Goal: Task Accomplishment & Management: Use online tool/utility

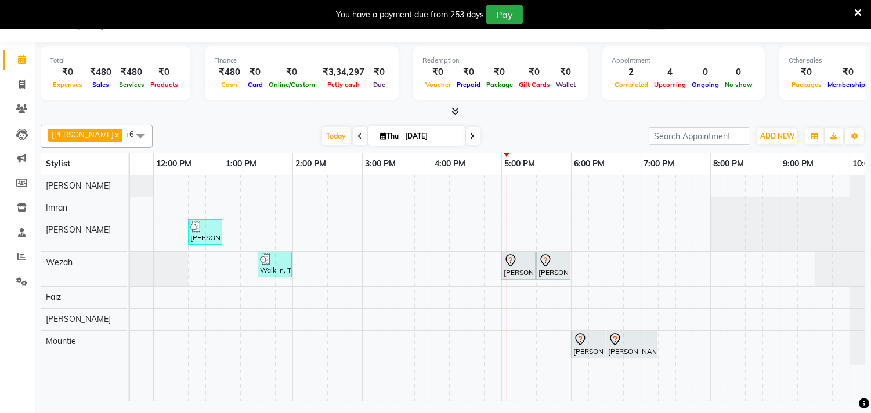
scroll to position [0, 240]
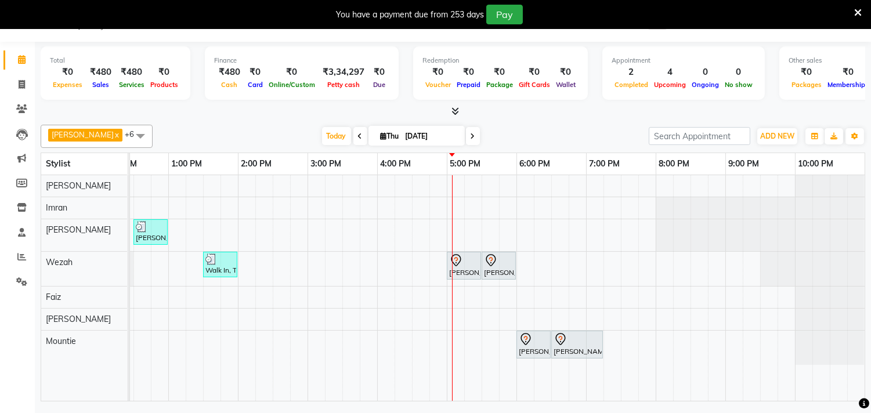
click at [860, 9] on icon at bounding box center [858, 13] width 8 height 10
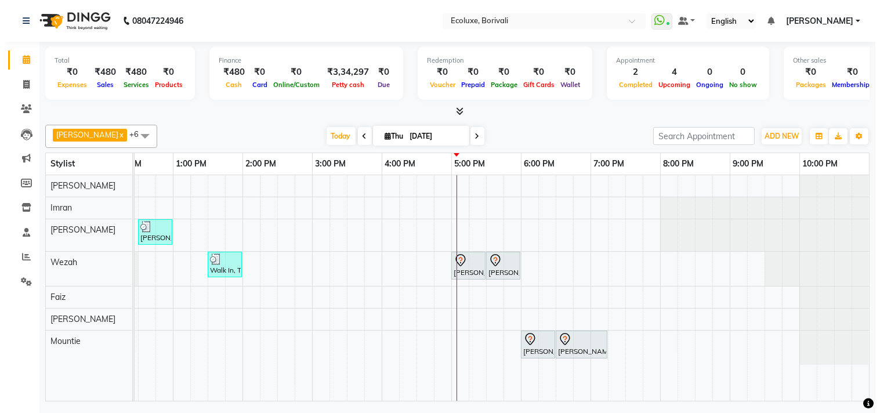
scroll to position [0, 230]
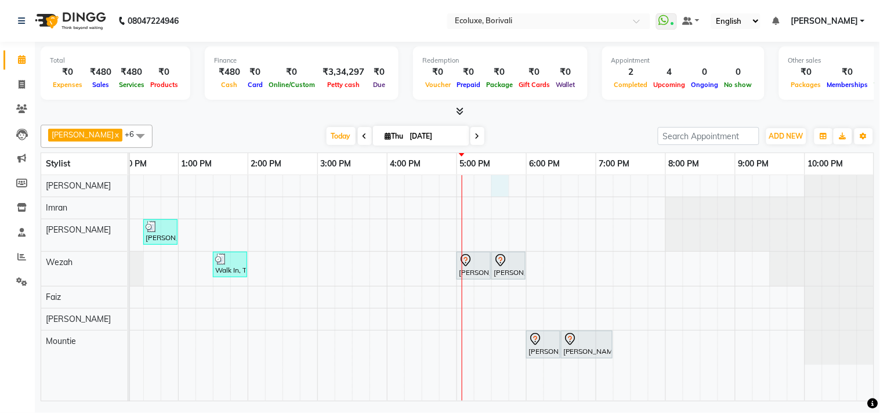
click at [498, 183] on div "[PERSON_NAME], TK03, 12:30 PM-01:00 PM, O+3 [MEDICAL_DATA] Cleanup Walk In, TK0…" at bounding box center [387, 288] width 975 height 226
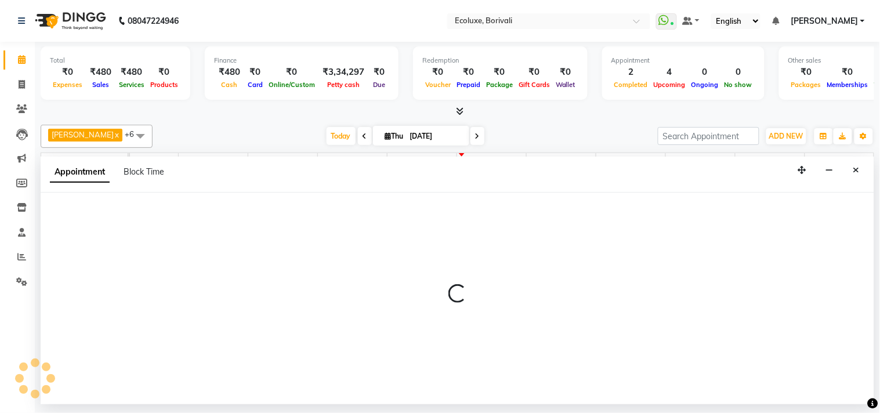
select select "35738"
select select "tentative"
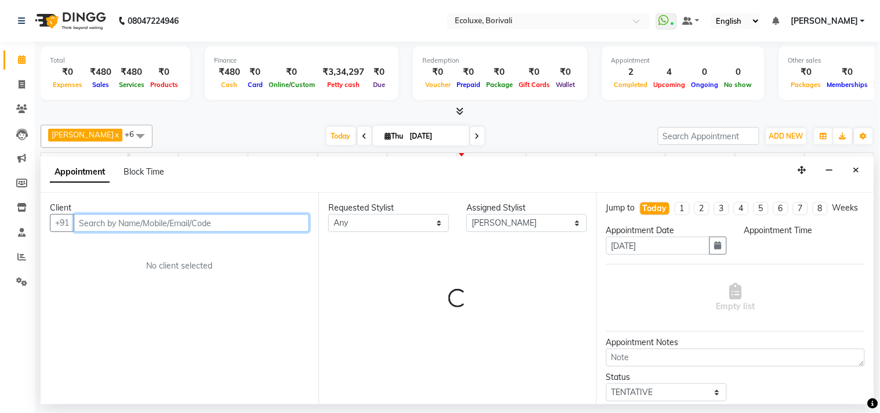
select select "1050"
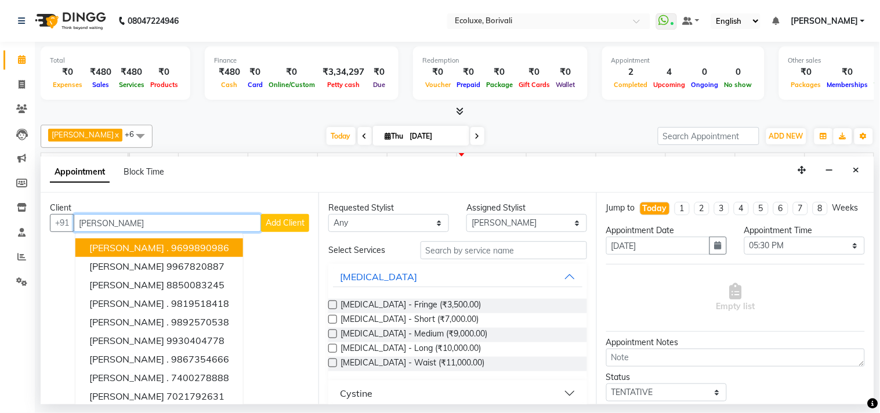
type input "[PERSON_NAME]"
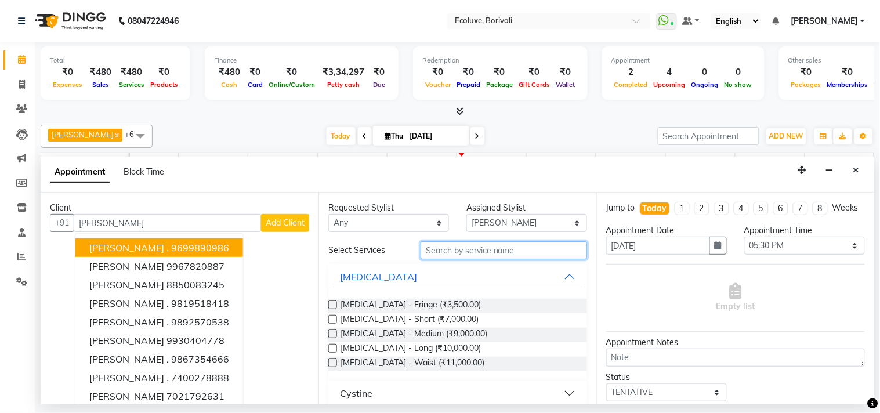
click at [475, 241] on input "text" at bounding box center [504, 250] width 167 height 18
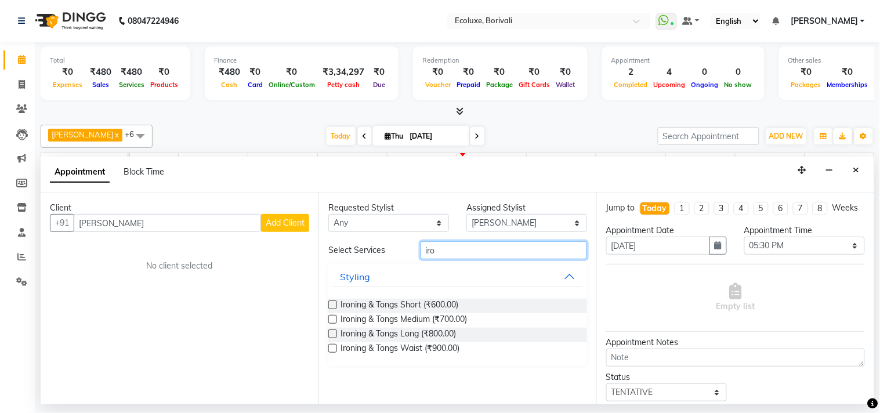
type input "iro"
click at [852, 169] on button "Close" at bounding box center [856, 170] width 17 height 18
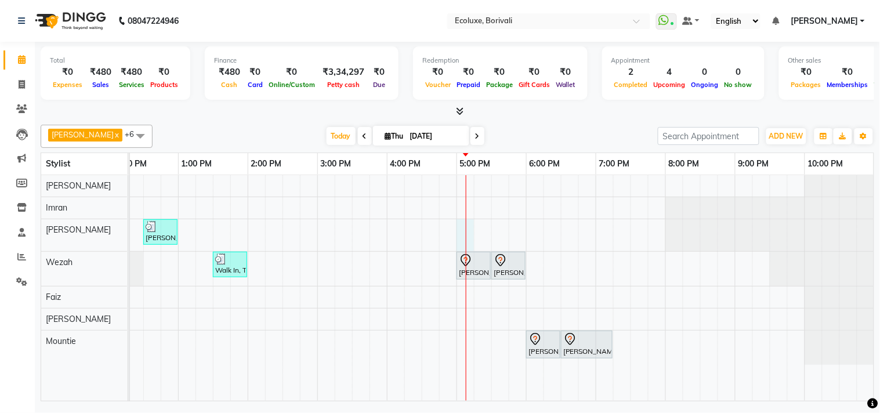
click at [471, 240] on div "[PERSON_NAME], TK03, 12:30 PM-01:00 PM, O+3 [MEDICAL_DATA] Cleanup Walk In, TK0…" at bounding box center [387, 288] width 975 height 226
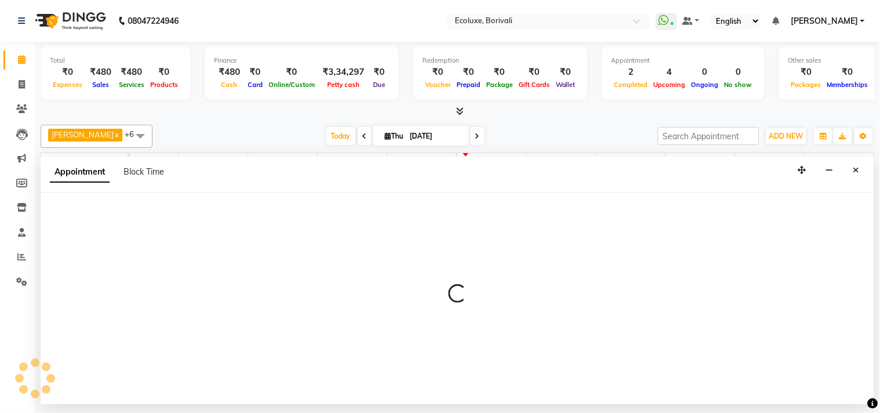
select select "36344"
select select "1020"
select select "tentative"
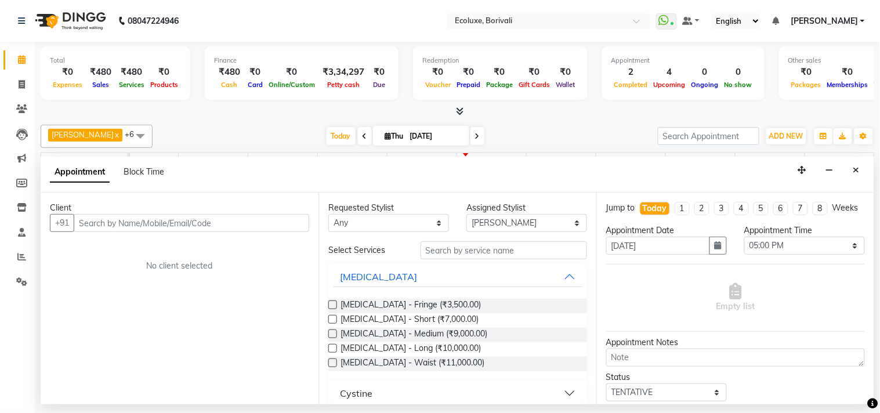
click at [195, 218] on input "text" at bounding box center [192, 223] width 236 height 18
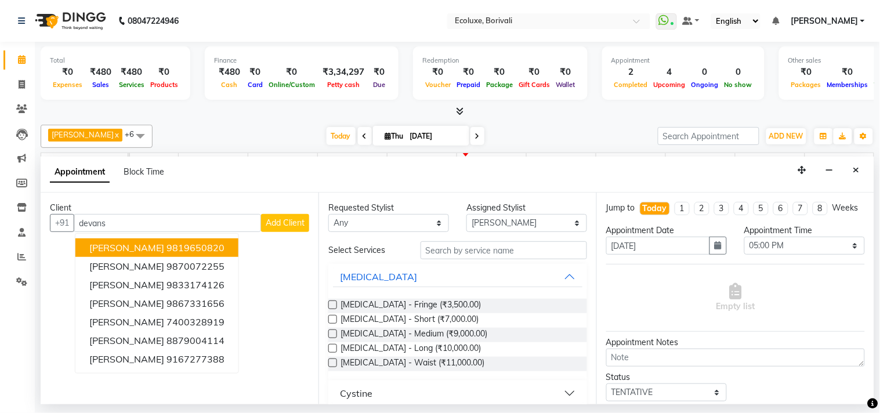
click at [182, 245] on ngb-highlight "9819650820" at bounding box center [196, 248] width 58 height 12
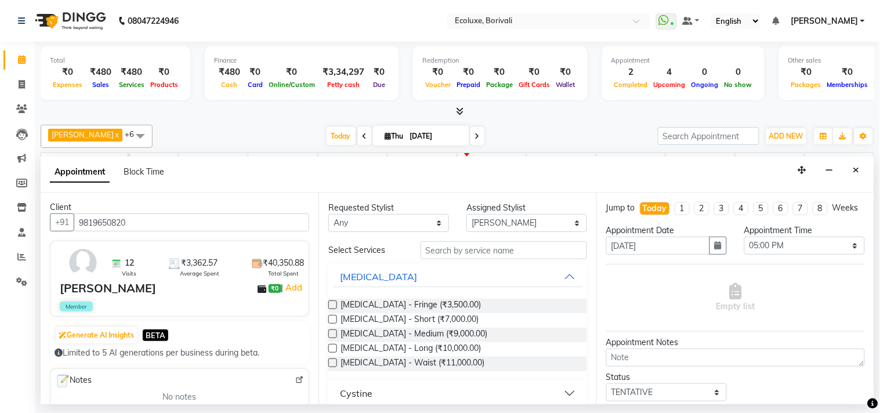
scroll to position [0, 0]
type input "9819650820"
click at [468, 247] on input "text" at bounding box center [504, 250] width 167 height 18
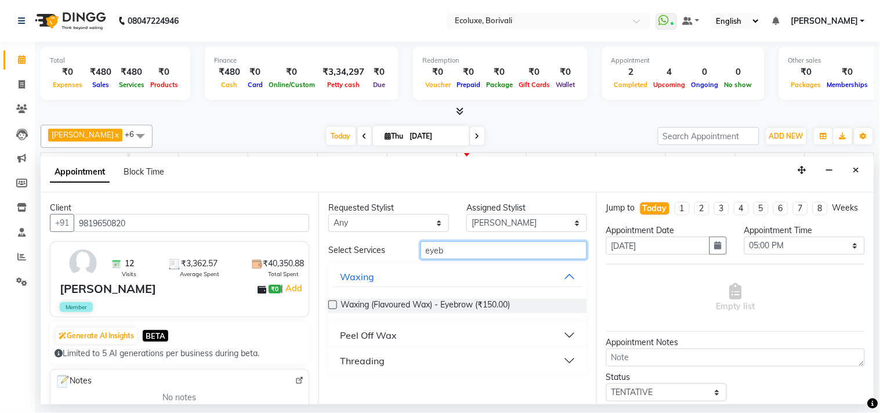
type input "eyeb"
click at [378, 358] on div "Threading" at bounding box center [362, 361] width 45 height 14
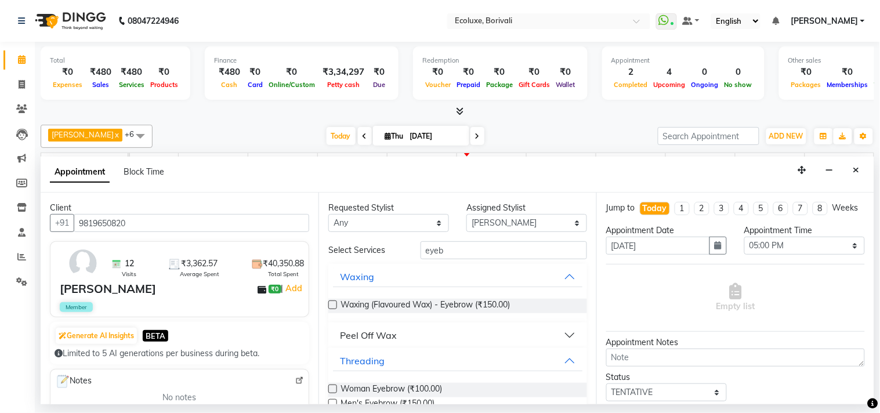
click at [335, 386] on label at bounding box center [332, 389] width 9 height 9
click at [335, 387] on input "checkbox" at bounding box center [332, 391] width 8 height 8
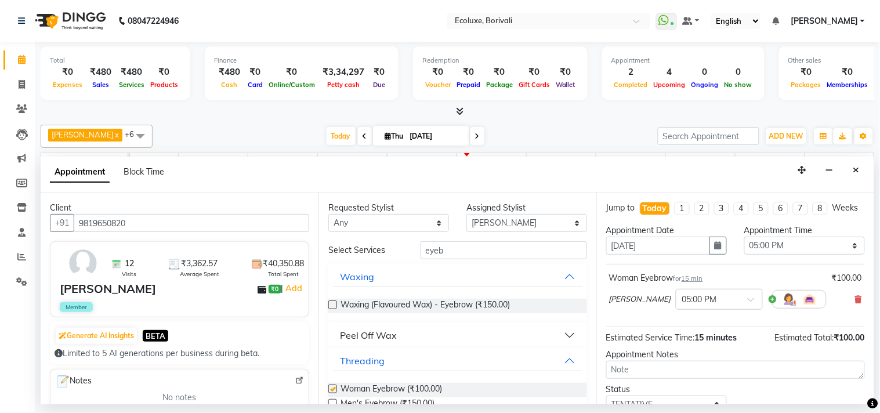
checkbox input "false"
click at [484, 228] on select "Select [PERSON_NAME] [PERSON_NAME] Faiz [PERSON_NAME] Geeta [PERSON_NAME] [PERS…" at bounding box center [527, 223] width 121 height 18
select select "35738"
click at [467, 214] on select "Select [PERSON_NAME] [PERSON_NAME] Faiz [PERSON_NAME] Geeta [PERSON_NAME] [PERS…" at bounding box center [527, 223] width 121 height 18
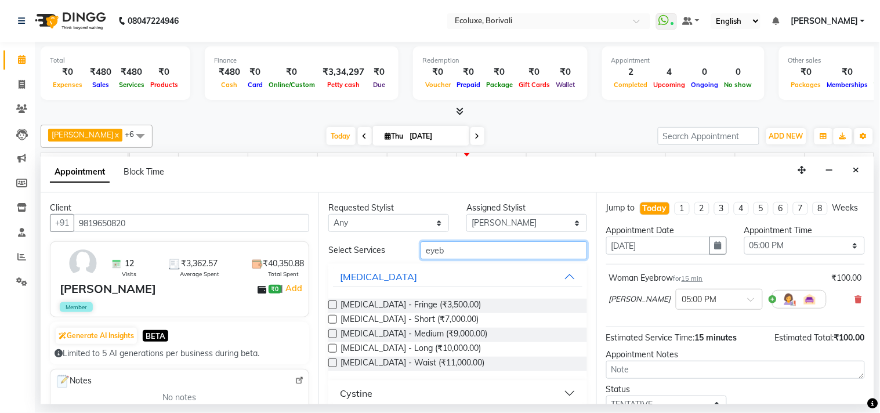
click at [462, 255] on input "eyeb" at bounding box center [504, 250] width 167 height 18
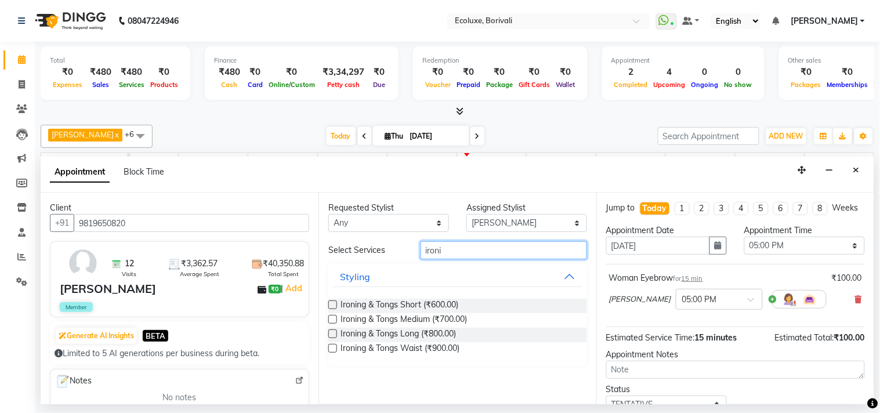
type input "ironi"
click at [332, 320] on label at bounding box center [332, 319] width 9 height 9
click at [332, 320] on input "checkbox" at bounding box center [332, 321] width 8 height 8
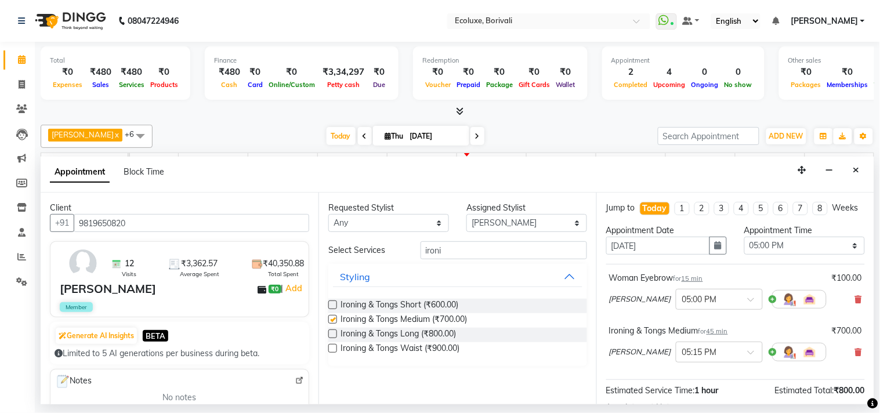
checkbox input "false"
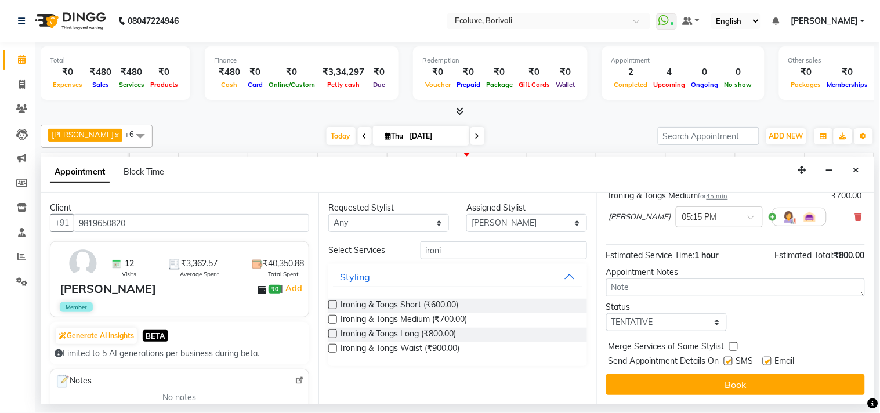
scroll to position [146, 0]
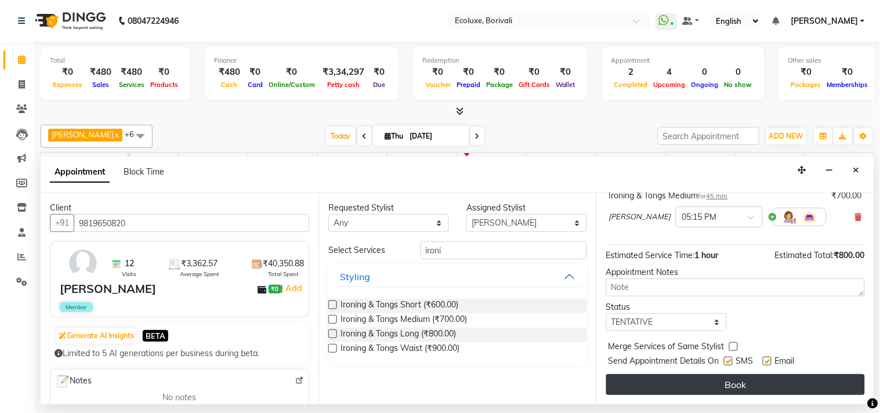
click at [749, 386] on button "Book" at bounding box center [735, 384] width 259 height 21
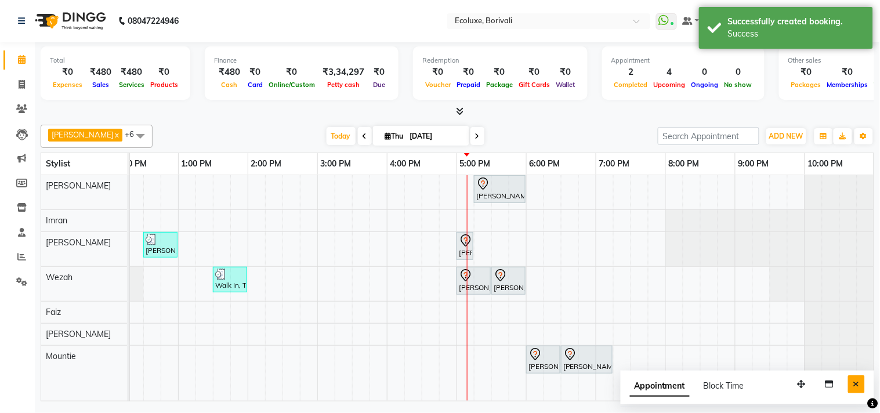
click at [854, 378] on button "Close" at bounding box center [856, 384] width 17 height 18
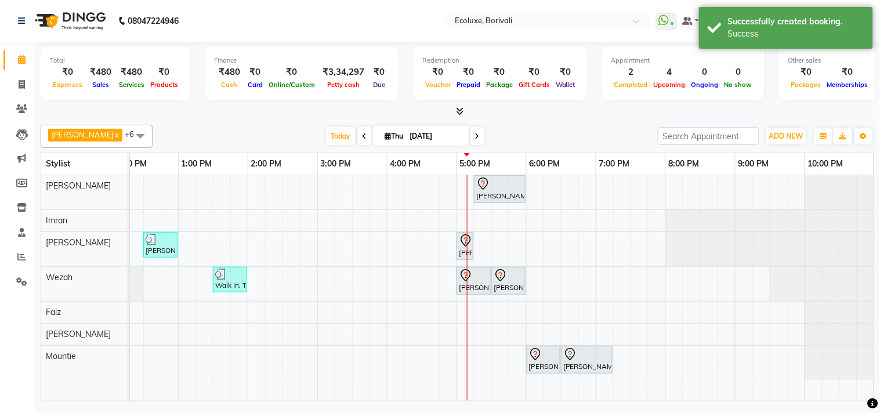
click at [269, 114] on div at bounding box center [458, 112] width 834 height 12
click at [327, 131] on span "Today" at bounding box center [341, 136] width 29 height 18
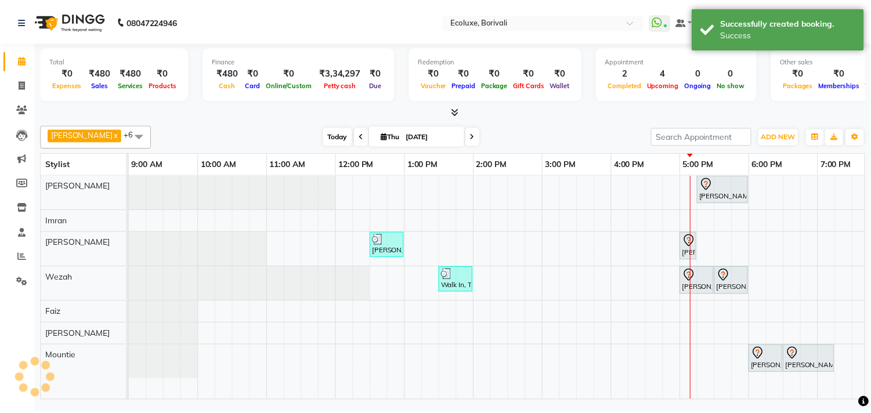
scroll to position [0, 230]
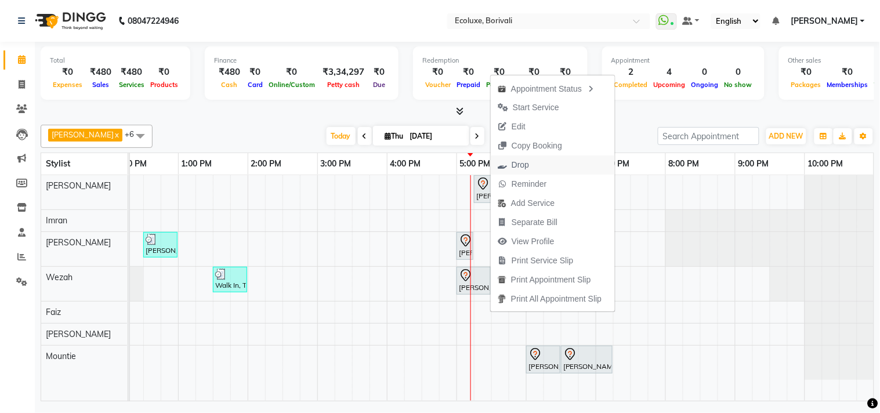
click at [514, 165] on span "Drop" at bounding box center [520, 165] width 17 height 12
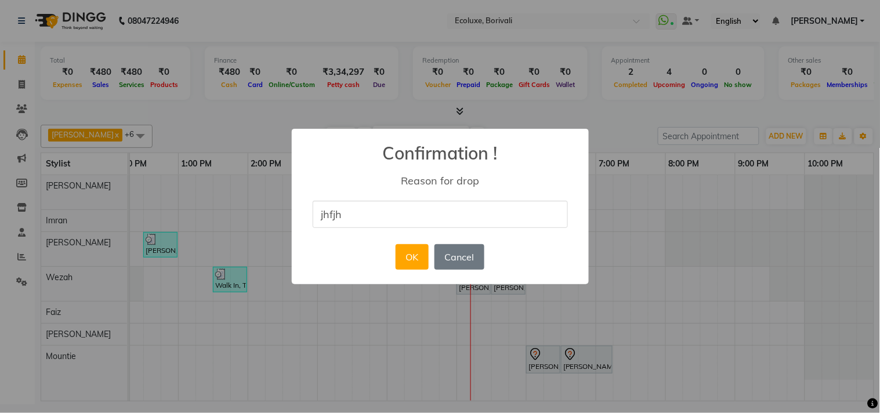
type input "jhfjgf"
click at [413, 262] on button "OK" at bounding box center [412, 257] width 33 height 26
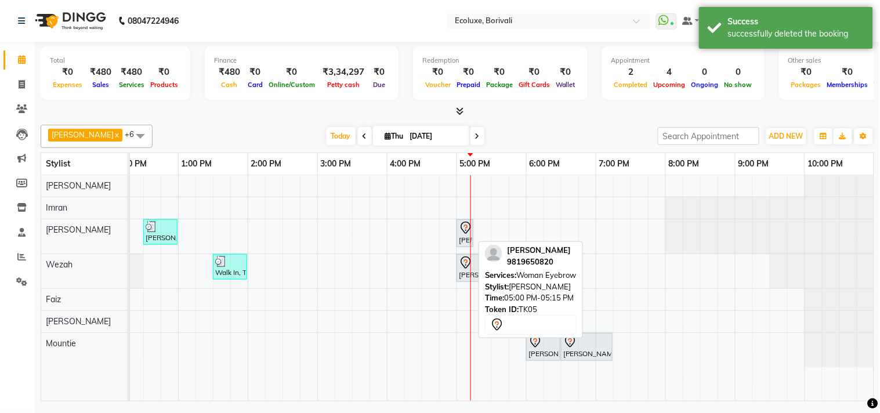
click at [463, 231] on icon at bounding box center [466, 228] width 14 height 14
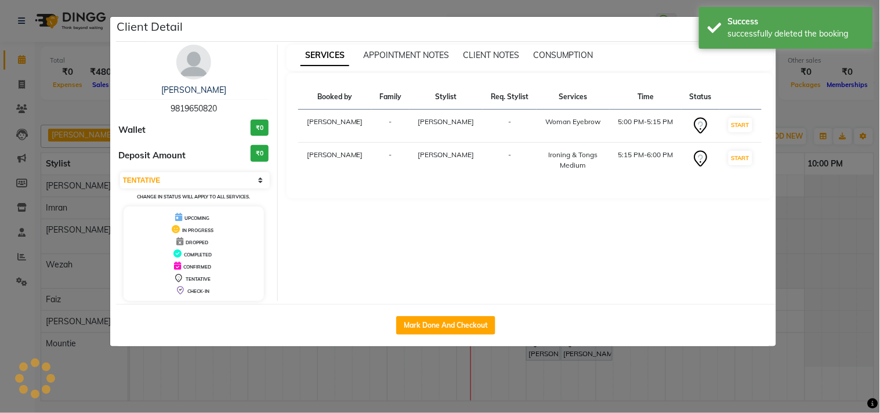
select select "select"
click at [439, 317] on button "Mark Done And Checkout" at bounding box center [445, 325] width 99 height 19
select select "service"
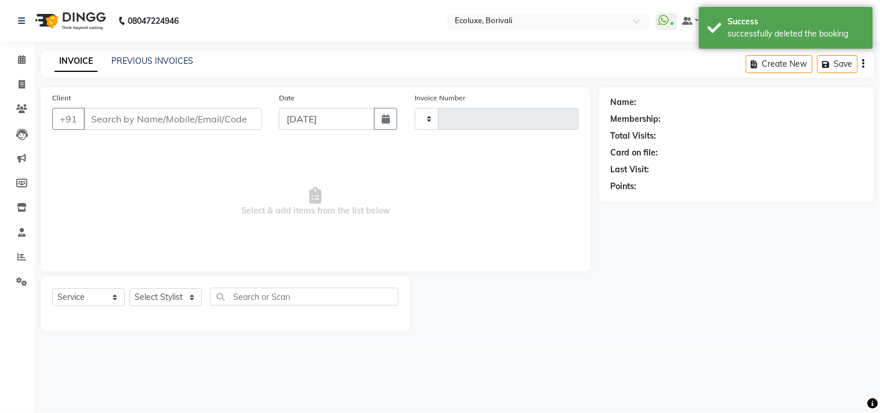
type input "1921"
select select "5386"
type input "9819650820"
select select "36344"
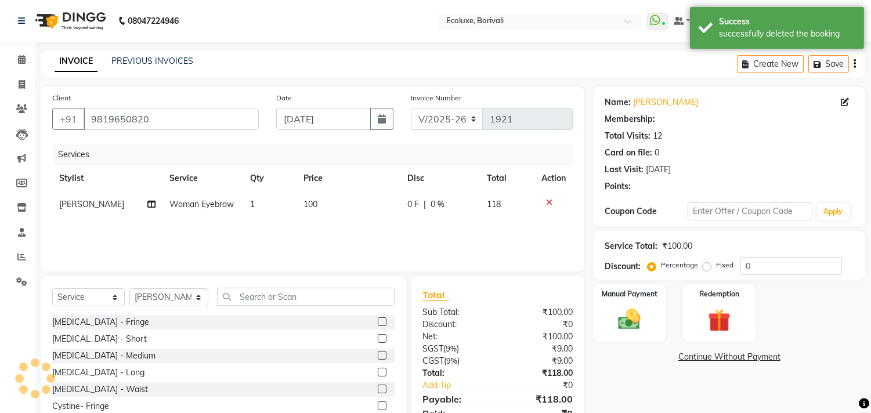
type input "20"
select select "1: Object"
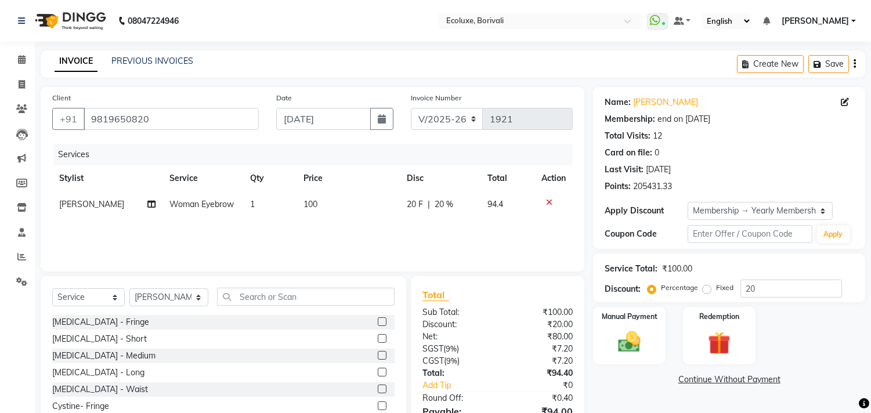
click at [855, 64] on icon "button" at bounding box center [855, 64] width 2 height 1
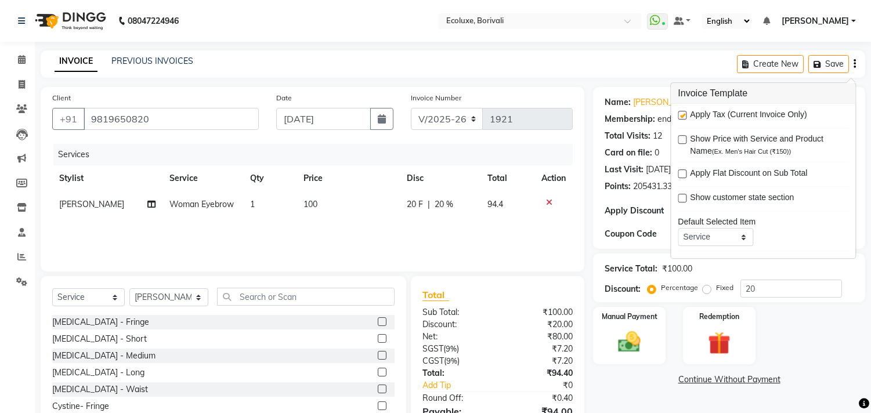
click at [685, 116] on label at bounding box center [682, 115] width 9 height 9
click at [685, 116] on input "checkbox" at bounding box center [682, 116] width 8 height 8
checkbox input "false"
drag, startPoint x: 622, startPoint y: 96, endPoint x: 614, endPoint y: 96, distance: 7.5
click at [621, 96] on div "Name:" at bounding box center [618, 102] width 26 height 12
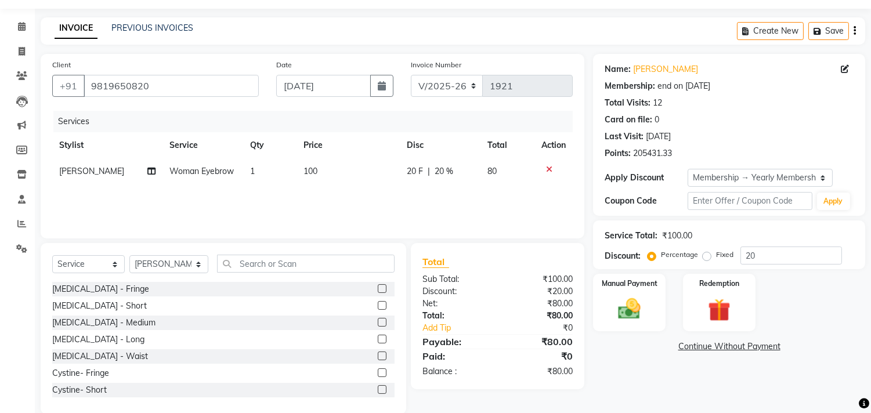
scroll to position [51, 0]
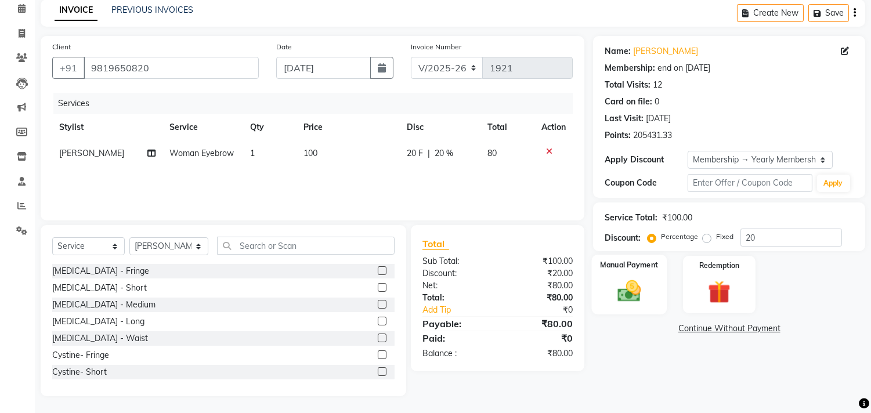
click at [635, 270] on div "Manual Payment" at bounding box center [629, 284] width 75 height 59
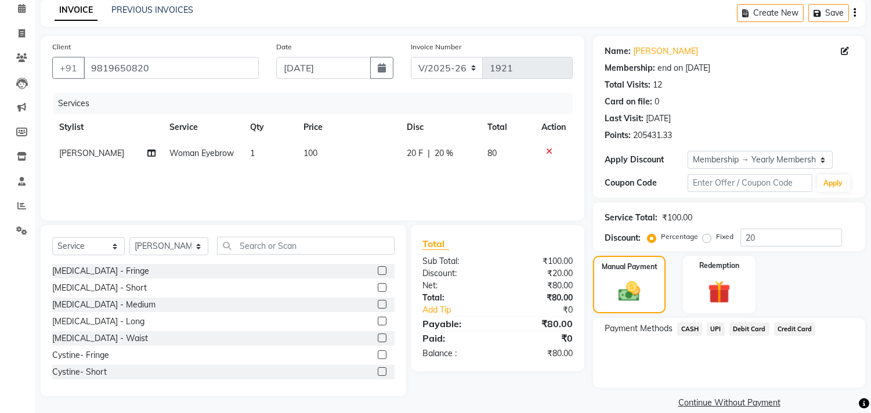
click at [717, 326] on span "UPI" at bounding box center [716, 329] width 18 height 13
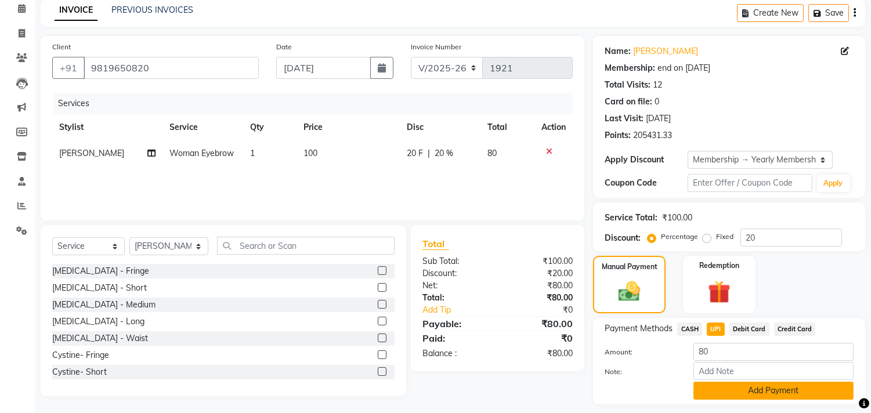
click at [763, 383] on button "Add Payment" at bounding box center [774, 391] width 160 height 18
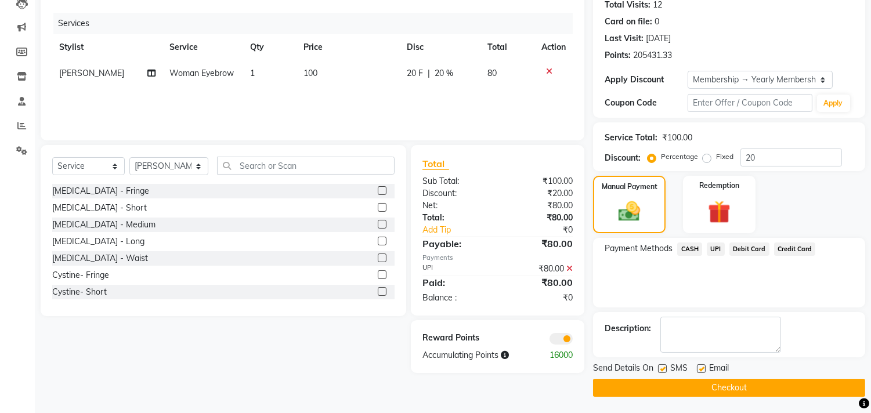
scroll to position [132, 0]
click at [735, 381] on button "Checkout" at bounding box center [729, 387] width 272 height 18
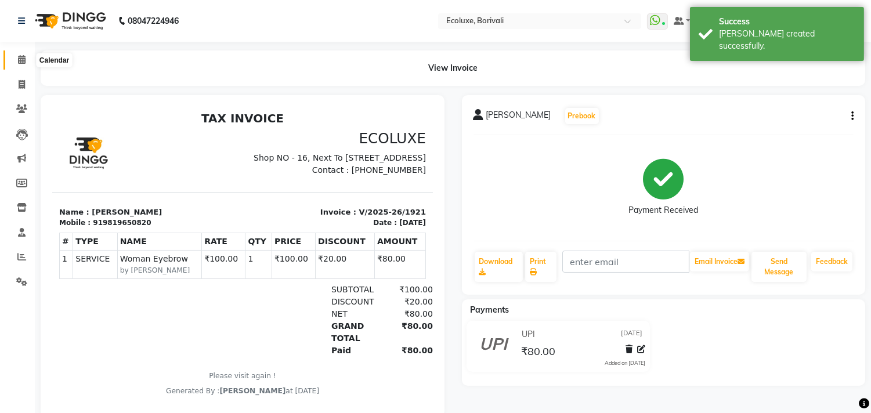
click at [19, 56] on icon at bounding box center [22, 59] width 8 height 9
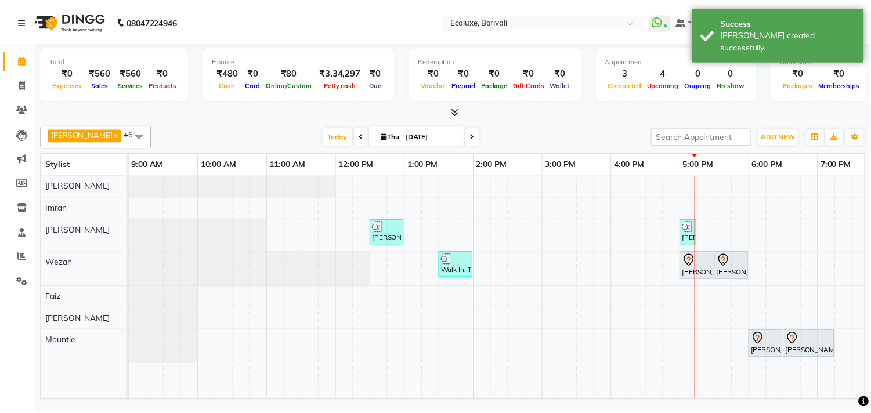
scroll to position [0, 230]
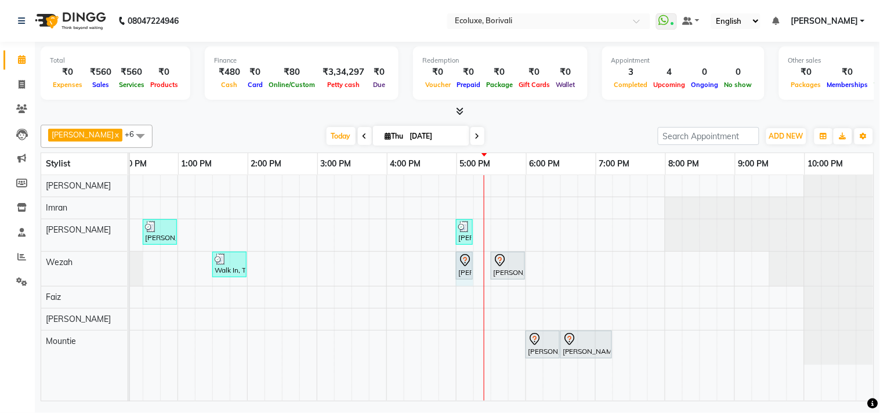
drag, startPoint x: 478, startPoint y: 264, endPoint x: 458, endPoint y: 265, distance: 19.7
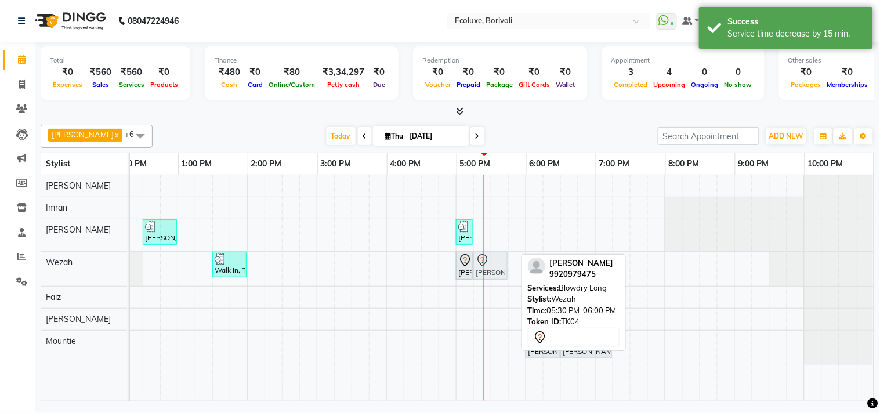
drag, startPoint x: 510, startPoint y: 264, endPoint x: 496, endPoint y: 265, distance: 13.9
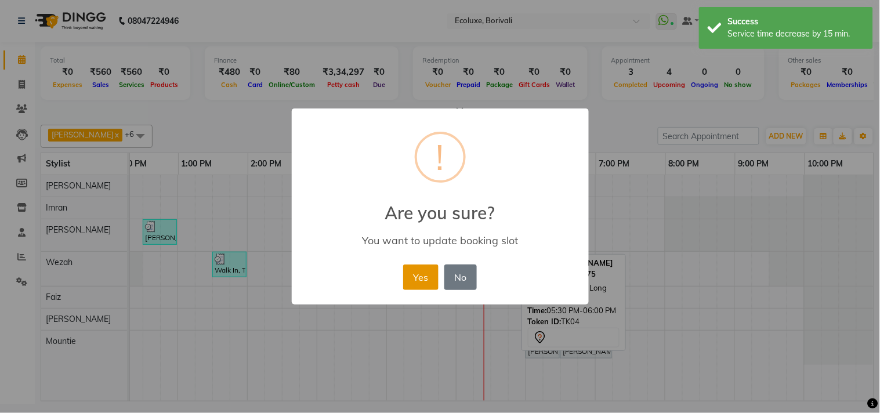
click at [431, 272] on button "Yes" at bounding box center [420, 278] width 35 height 26
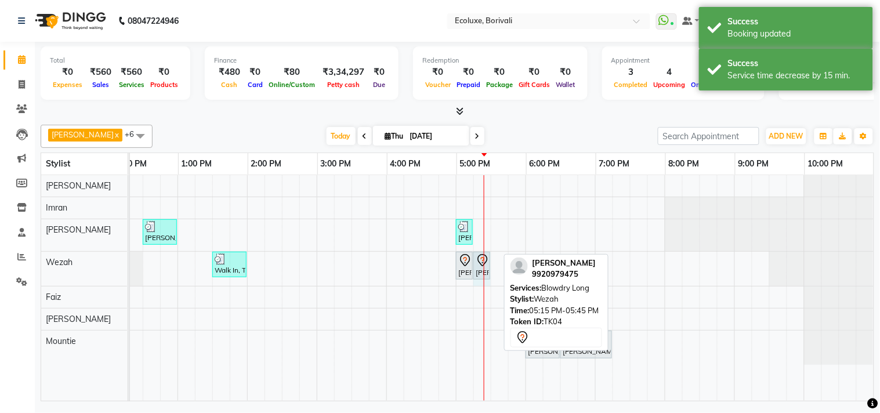
drag, startPoint x: 497, startPoint y: 263, endPoint x: 478, endPoint y: 263, distance: 19.2
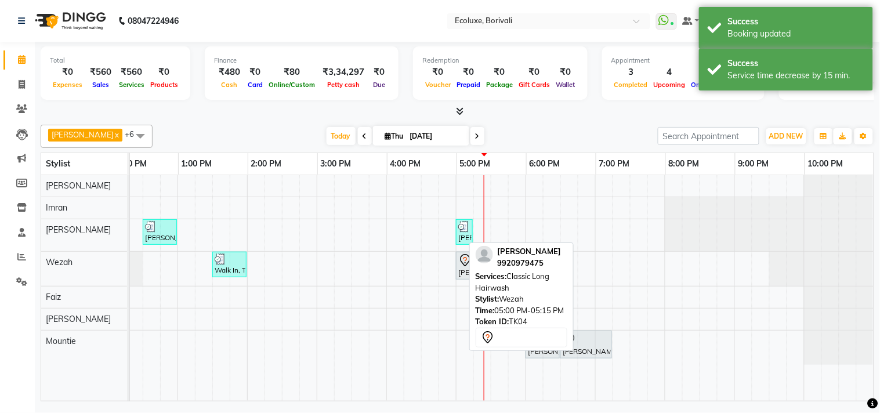
click at [457, 268] on div "[PERSON_NAME], TK04, 05:00 PM-05:15 PM, Classic Long Hairwash" at bounding box center [464, 266] width 15 height 24
select select "7"
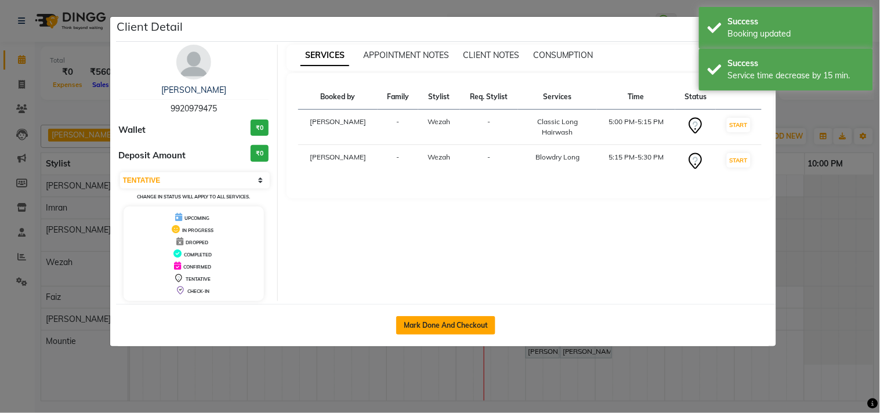
click at [451, 324] on button "Mark Done And Checkout" at bounding box center [445, 325] width 99 height 19
select select "5386"
select select "service"
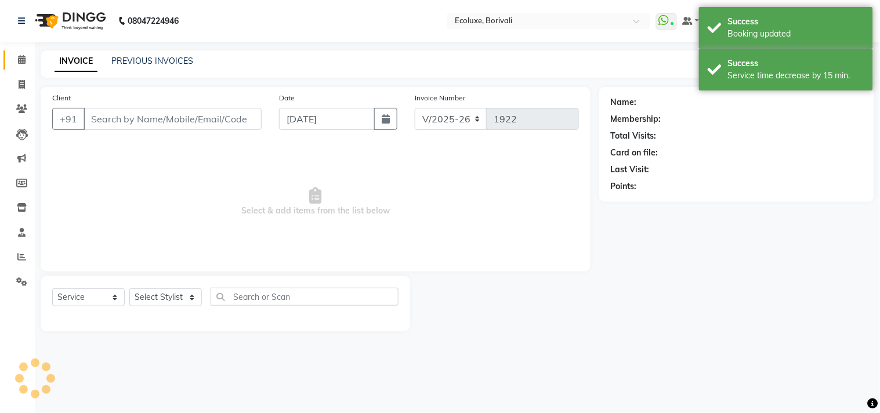
type input "9920979475"
select select "37822"
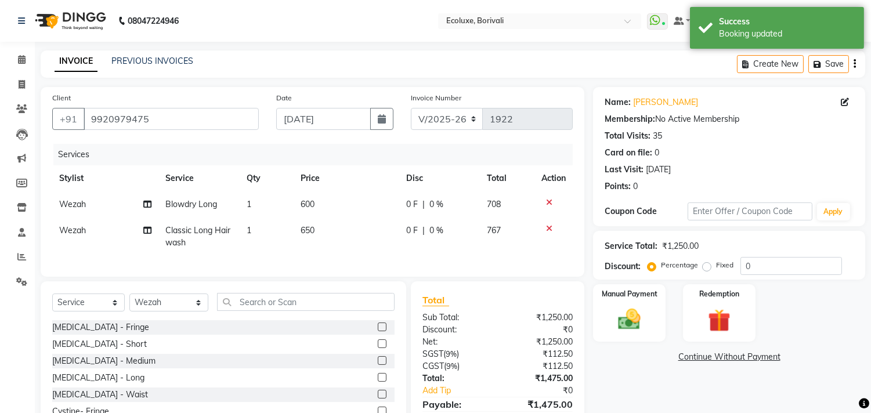
click at [854, 64] on icon "button" at bounding box center [855, 64] width 2 height 1
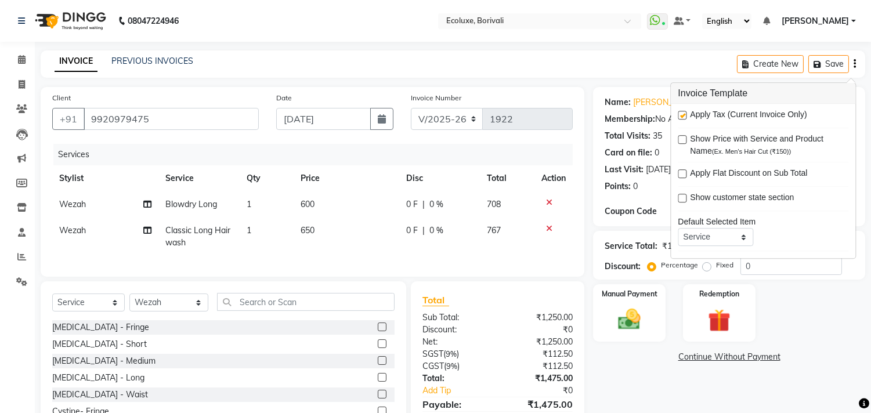
click at [681, 111] on label at bounding box center [682, 115] width 9 height 9
click at [681, 112] on input "checkbox" at bounding box center [682, 116] width 8 height 8
checkbox input "false"
click at [595, 71] on div "INVOICE PREVIOUS INVOICES Create New Save" at bounding box center [453, 63] width 825 height 27
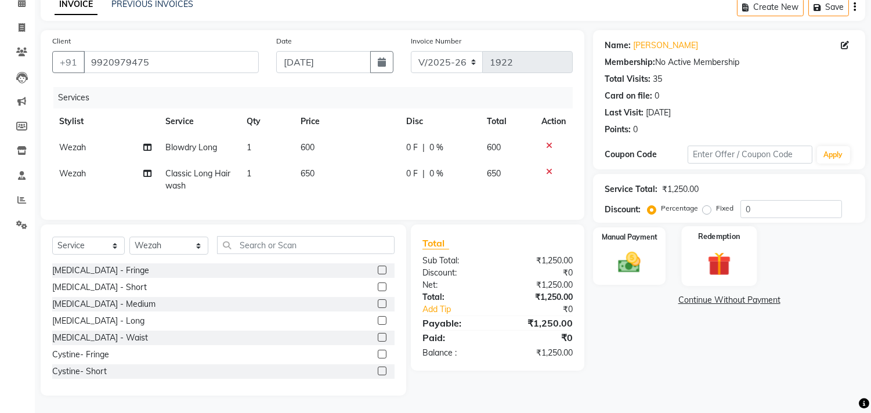
scroll to position [66, 0]
click at [741, 204] on input "0" at bounding box center [792, 209] width 102 height 18
type input "20"
click at [668, 329] on div "Name: [PERSON_NAME] Membership: No Active Membership Total Visits: 35 Card on f…" at bounding box center [733, 213] width 281 height 366
click at [222, 168] on span "Classic Long Hairwash" at bounding box center [197, 179] width 65 height 23
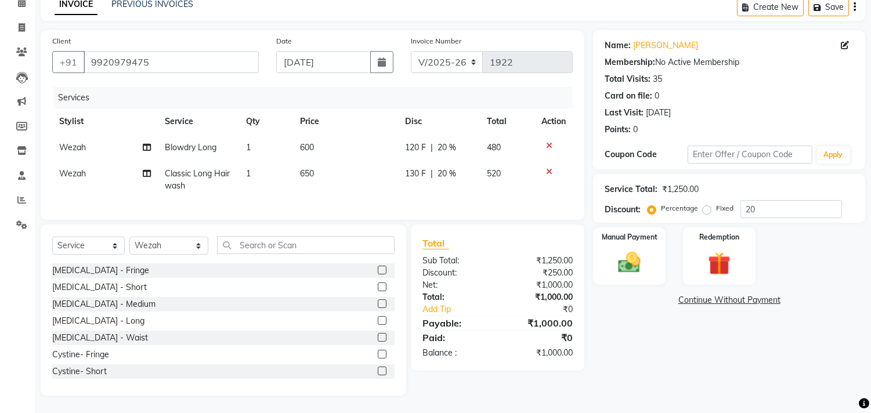
select select "37822"
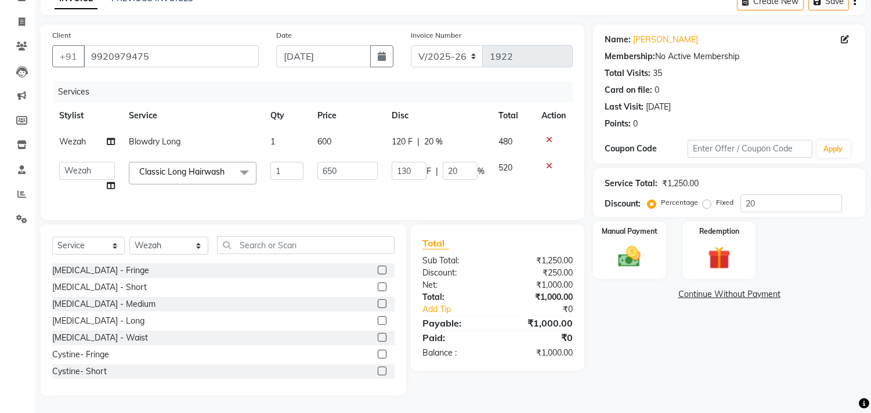
click at [222, 167] on span "Classic Long Hairwash" at bounding box center [181, 172] width 85 height 10
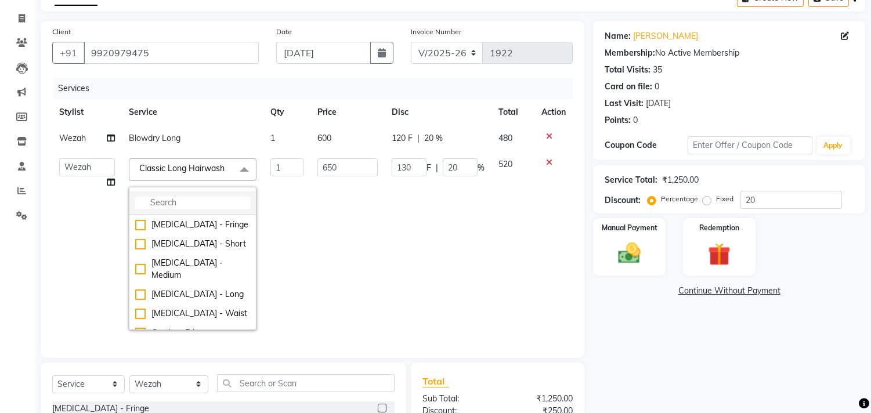
click at [228, 201] on input "multiselect-search" at bounding box center [192, 203] width 115 height 12
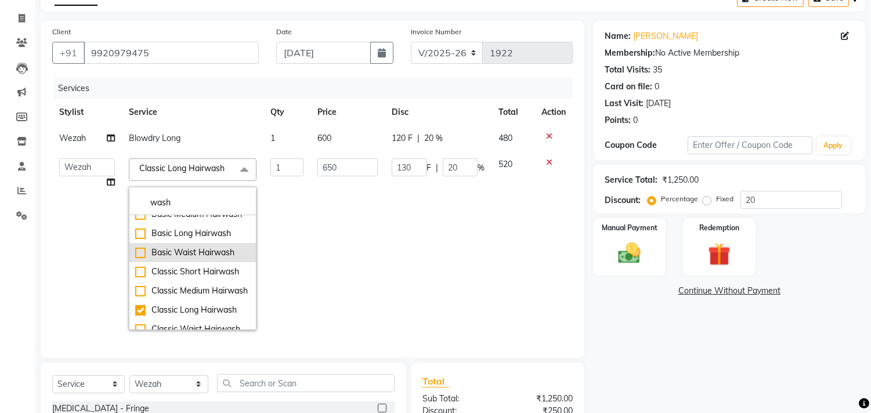
scroll to position [0, 0]
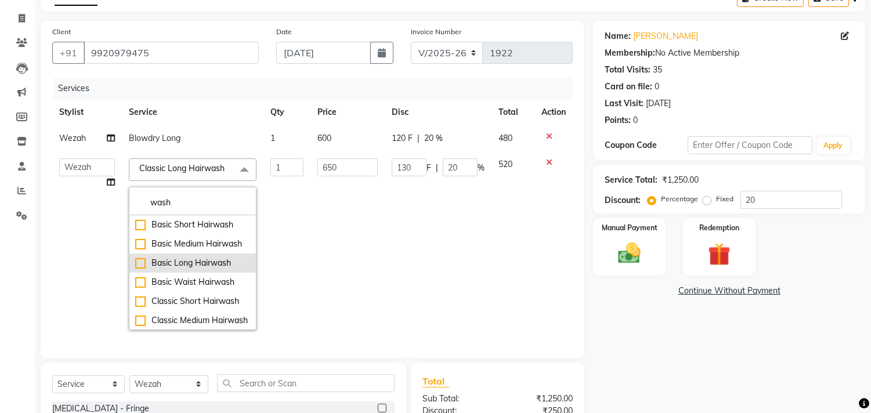
type input "wash"
click at [136, 269] on div "Basic Long Hairwash" at bounding box center [192, 263] width 115 height 12
checkbox input "true"
checkbox input "false"
type input "600"
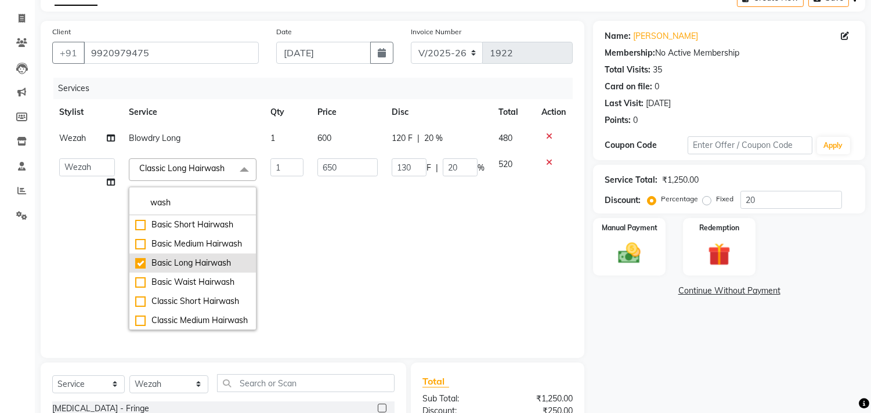
type input "120"
click at [652, 356] on div "Name: [PERSON_NAME] Membership: No Active Membership Total Visits: 35 Card on f…" at bounding box center [733, 277] width 281 height 513
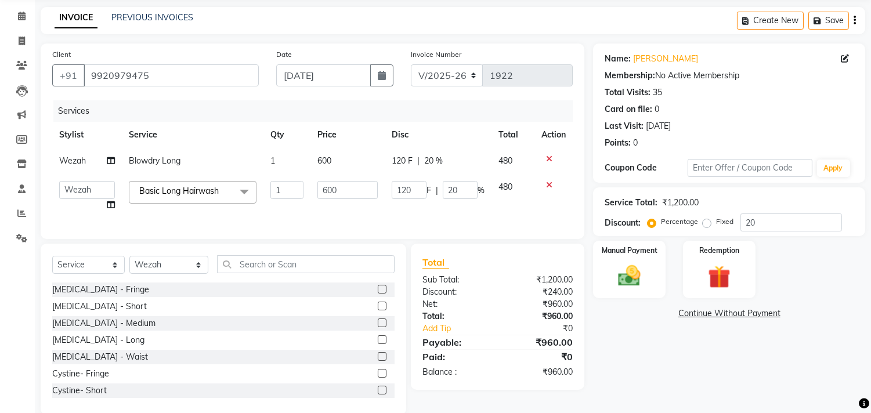
scroll to position [66, 0]
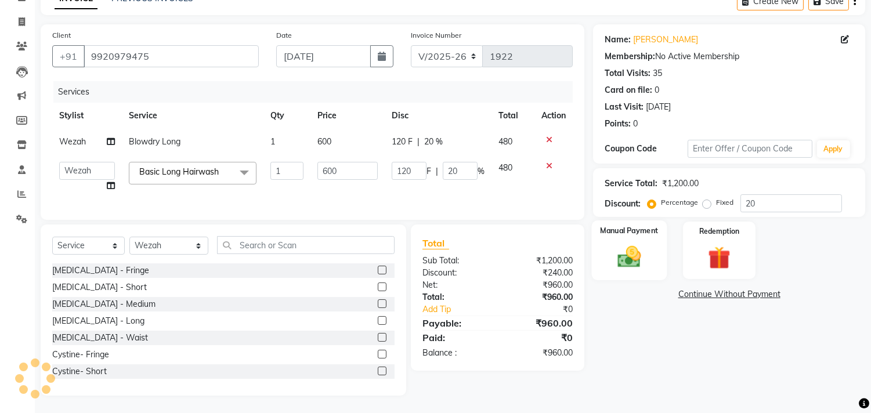
click at [623, 244] on img at bounding box center [630, 257] width 38 height 27
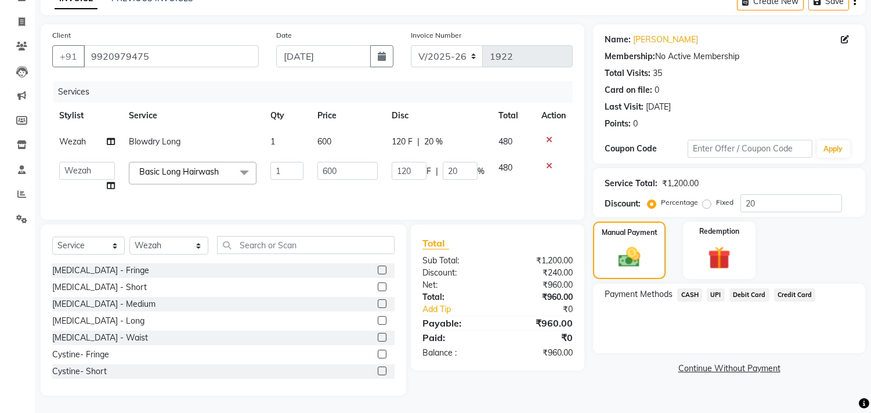
click at [688, 291] on span "CASH" at bounding box center [689, 294] width 25 height 13
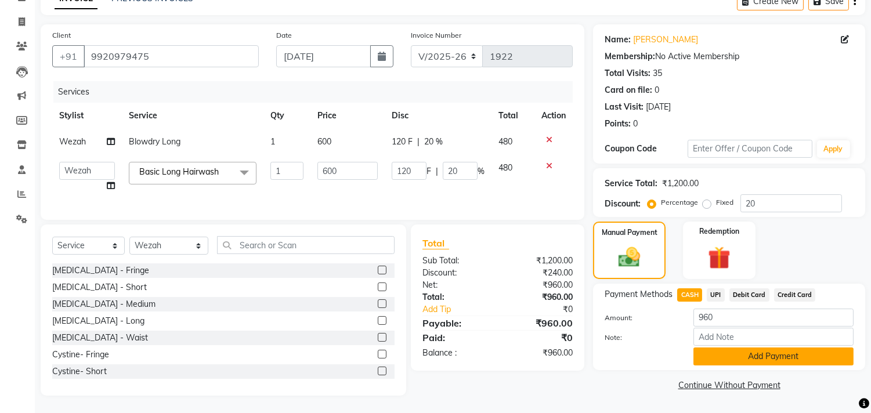
click at [755, 349] on button "Add Payment" at bounding box center [774, 357] width 160 height 18
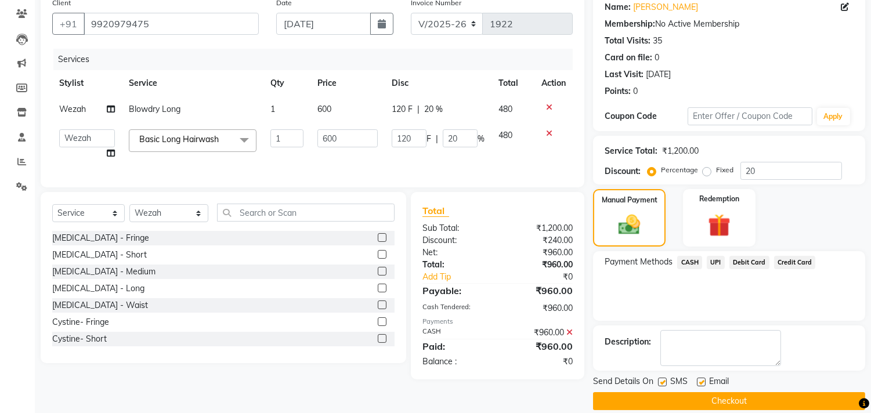
scroll to position [109, 0]
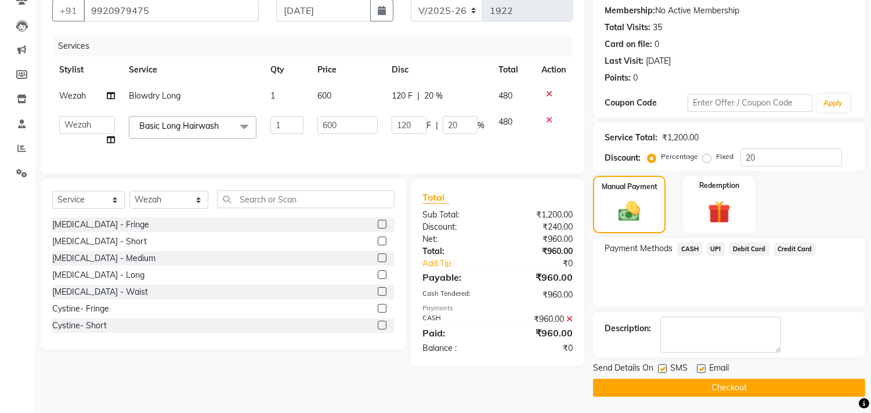
click at [718, 392] on button "Checkout" at bounding box center [729, 388] width 272 height 18
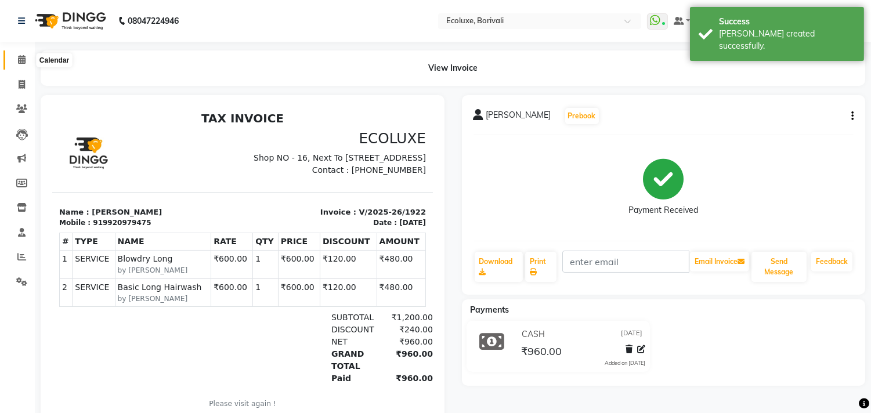
click at [18, 59] on icon at bounding box center [22, 59] width 8 height 9
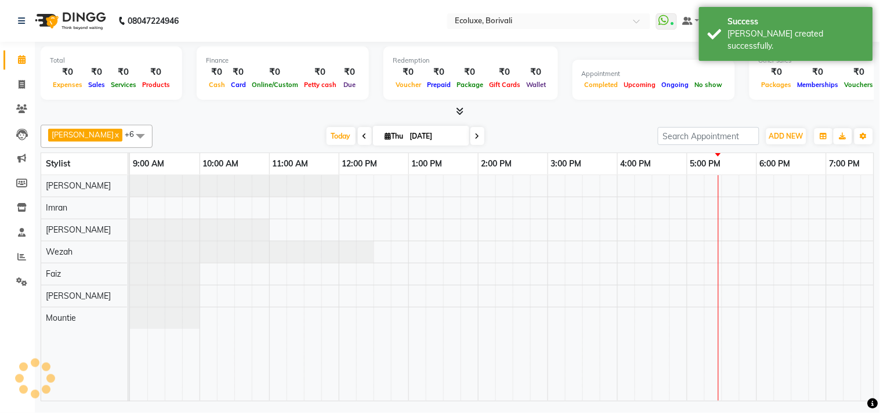
scroll to position [0, 230]
